Goal: Task Accomplishment & Management: Manage account settings

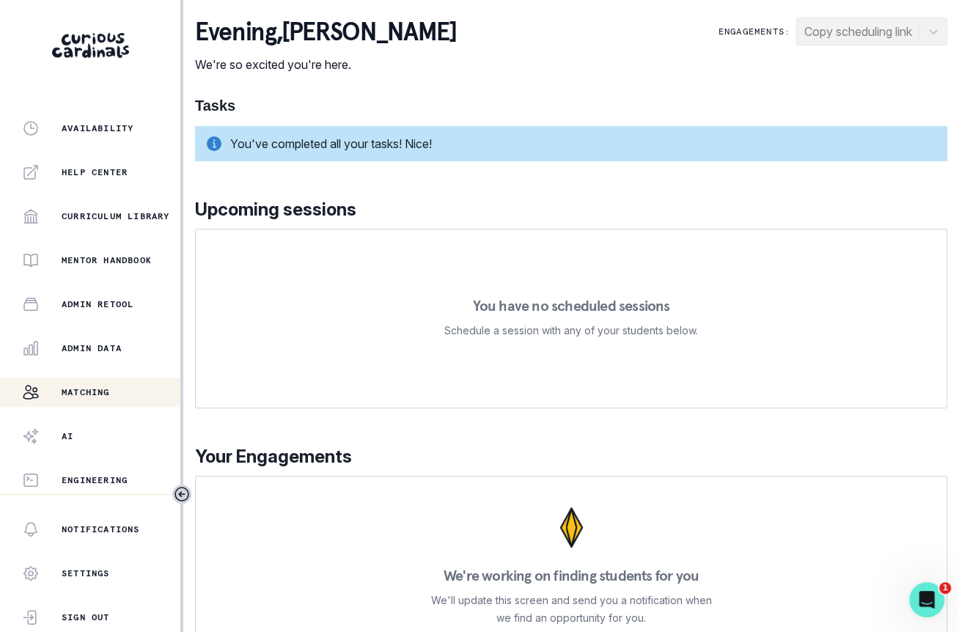
click at [98, 394] on p "Matching" at bounding box center [86, 392] width 48 height 12
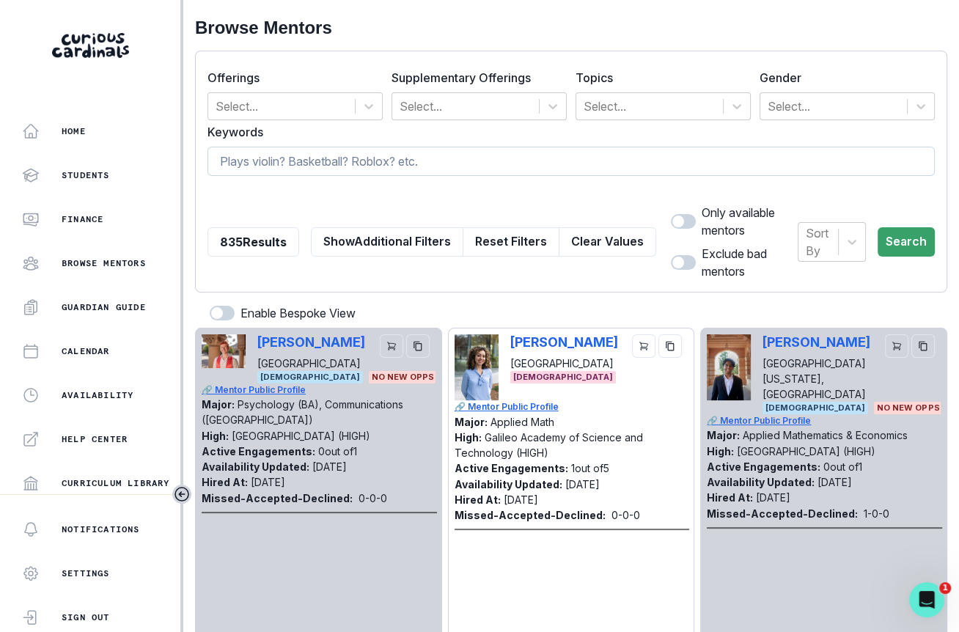
click at [352, 166] on input at bounding box center [570, 161] width 727 height 29
type input "[PERSON_NAME]"
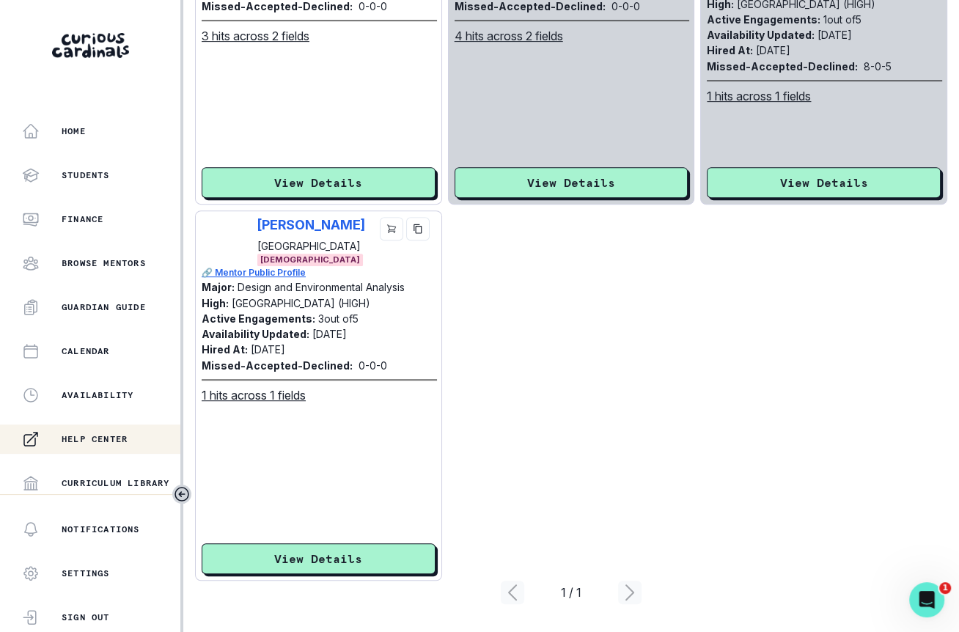
scroll to position [267, 0]
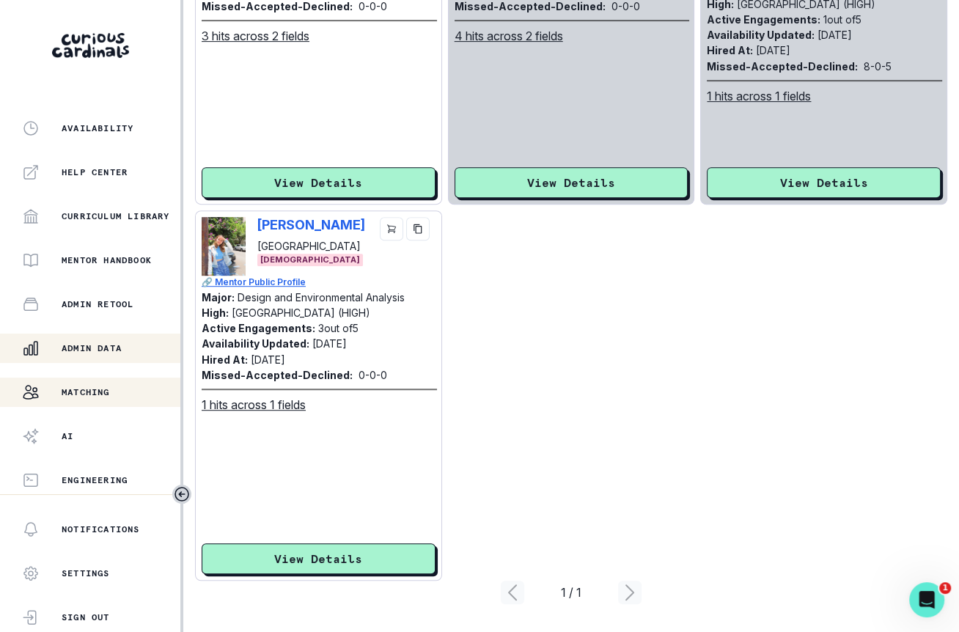
click at [128, 353] on div "Admin Data" at bounding box center [101, 348] width 158 height 18
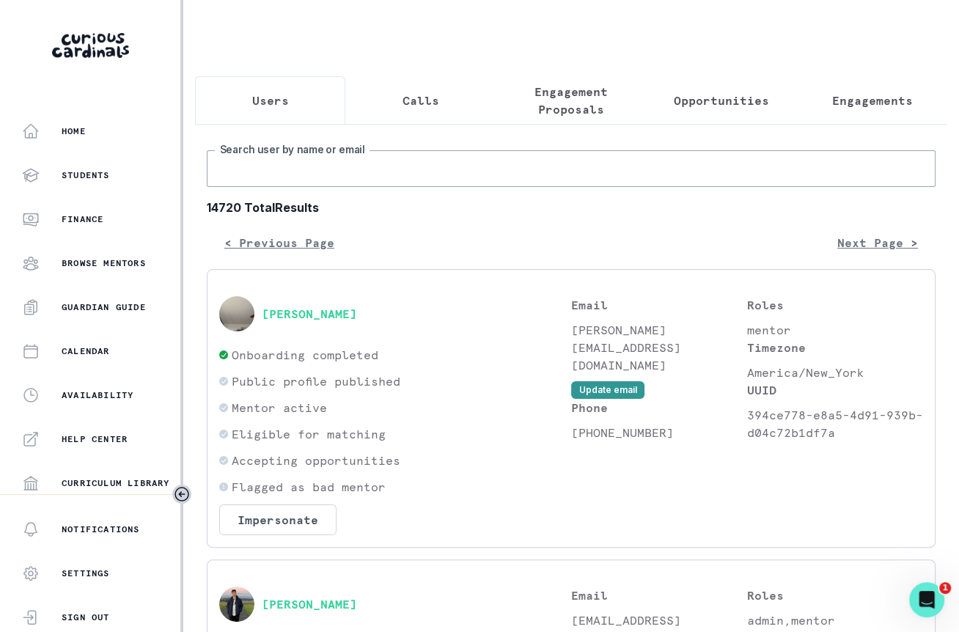
click at [392, 162] on input "Search user by name or email" at bounding box center [571, 168] width 729 height 37
type input "[PERSON_NAME]"
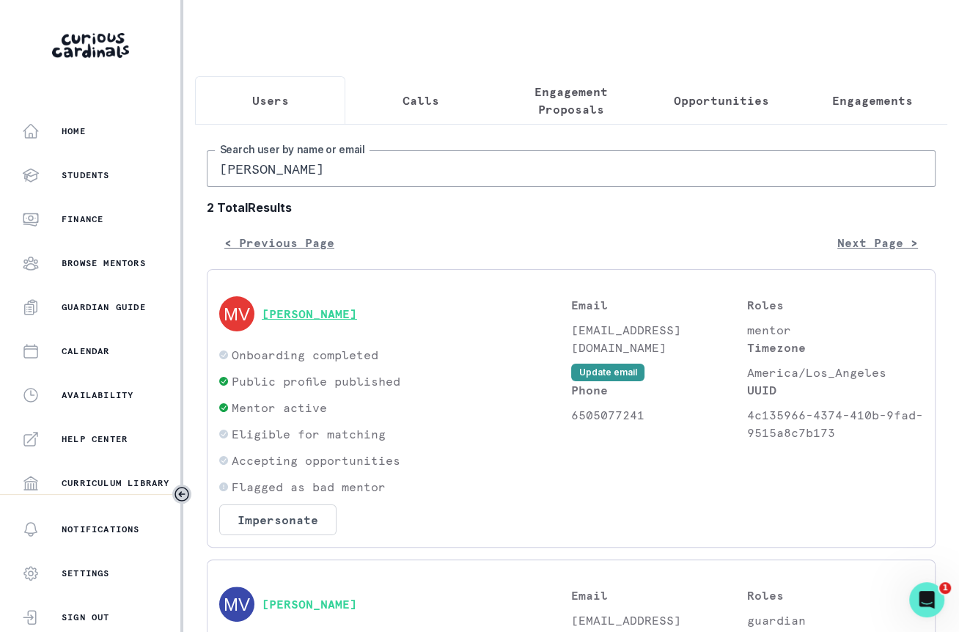
click at [323, 312] on button "[PERSON_NAME]" at bounding box center [309, 313] width 95 height 15
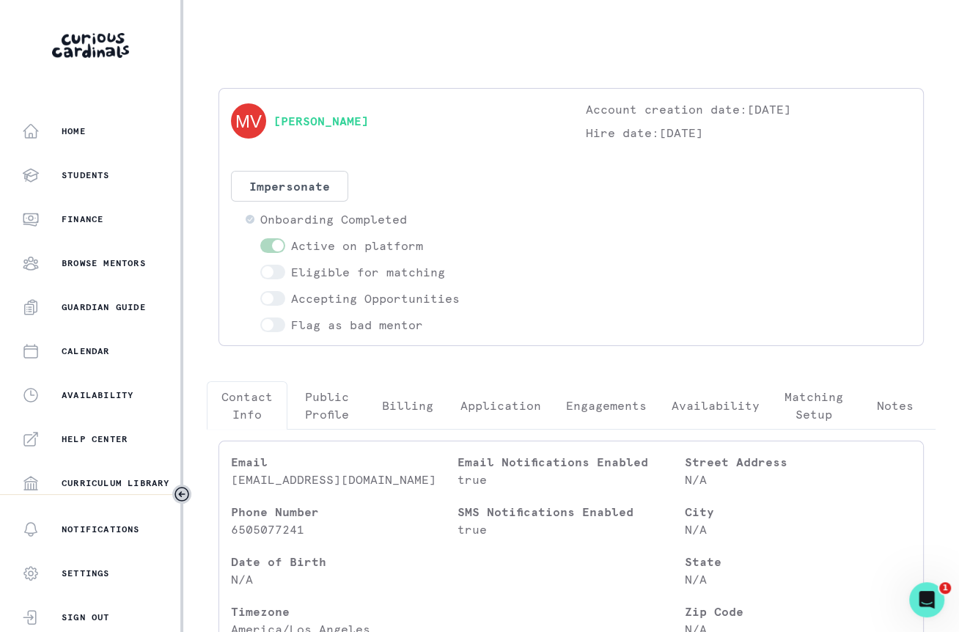
click at [273, 278] on span at bounding box center [272, 272] width 25 height 15
click at [273, 272] on span at bounding box center [272, 272] width 25 height 15
click at [274, 293] on span at bounding box center [272, 298] width 25 height 15
